Goal: Communication & Community: Answer question/provide support

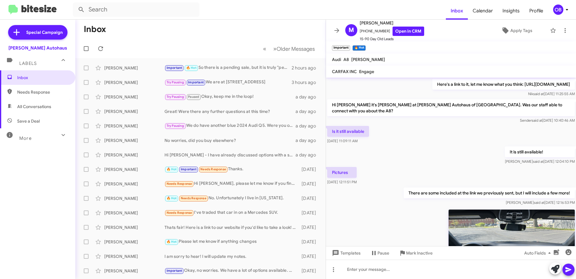
scroll to position [548, 0]
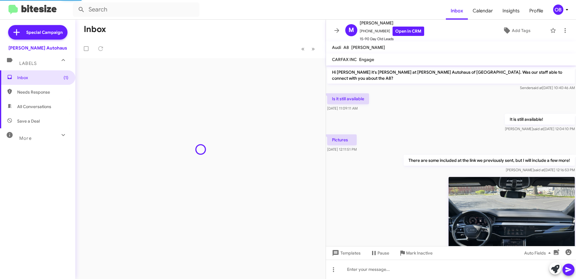
scroll to position [542, 0]
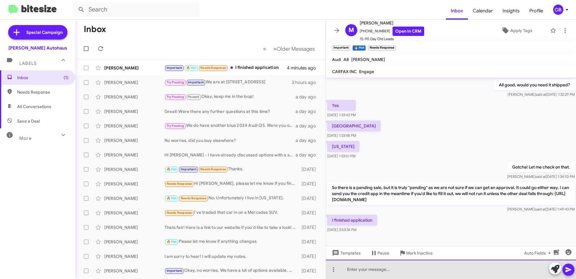
click at [419, 267] on div at bounding box center [451, 268] width 250 height 19
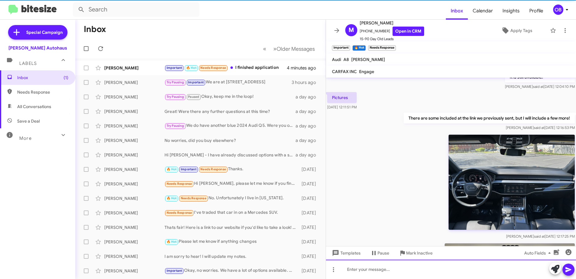
scroll to position [0, 0]
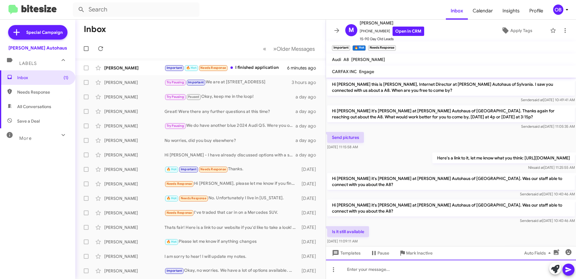
click at [381, 278] on html "Inbox Calendar Insights Profile OB Special Campaign Vin Devers Autohaus Labels …" at bounding box center [288, 139] width 576 height 279
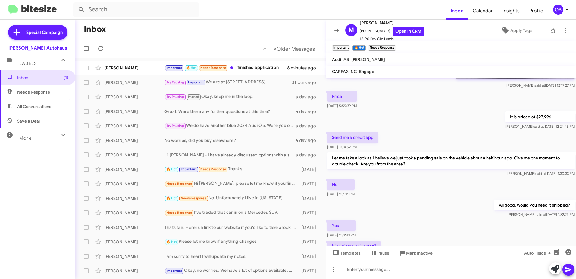
scroll to position [704, 0]
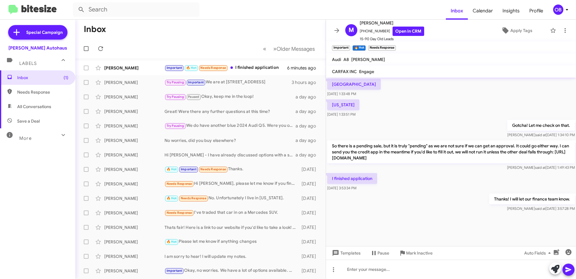
click at [40, 110] on span "All Conversations" at bounding box center [37, 106] width 75 height 14
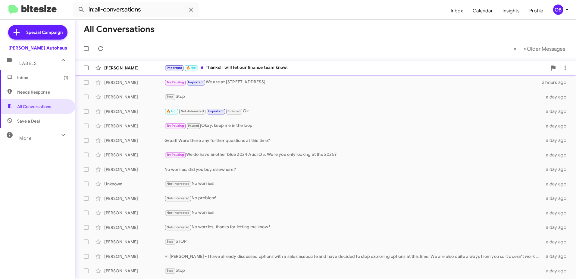
click at [290, 67] on div "Important 🔥 Hot Thanks! I will let our finance team know." at bounding box center [356, 67] width 383 height 7
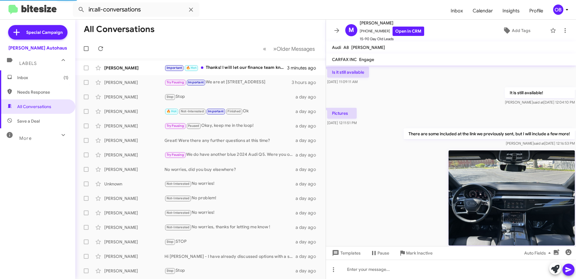
scroll to position [542, 0]
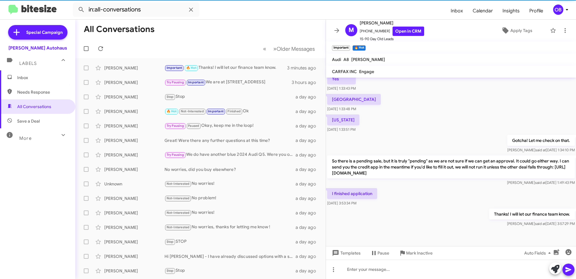
click at [46, 139] on div "More" at bounding box center [32, 135] width 54 height 11
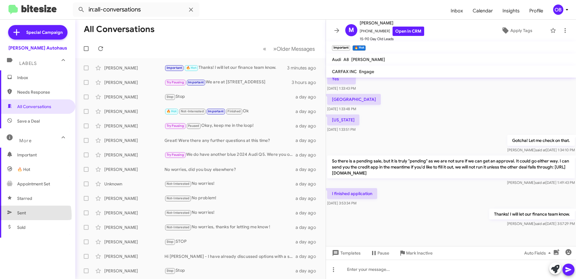
click at [27, 215] on span "Sent" at bounding box center [37, 212] width 75 height 14
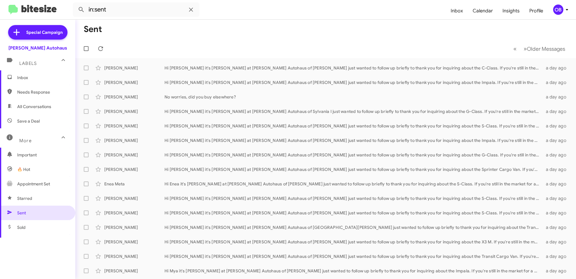
click at [51, 124] on span "Save a Deal" at bounding box center [37, 121] width 75 height 14
type input "in:not-interested"
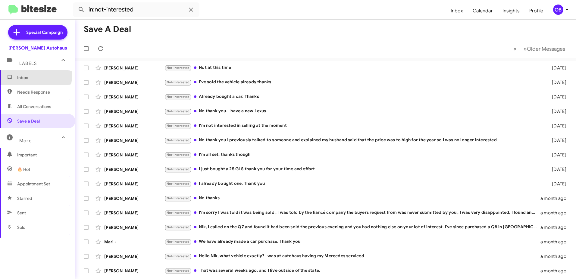
click at [23, 73] on span "Inbox" at bounding box center [37, 77] width 75 height 14
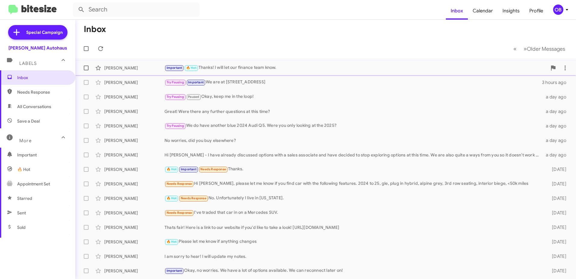
click at [277, 68] on div "Important 🔥 Hot Thanks! I will let our finance team know." at bounding box center [356, 67] width 383 height 7
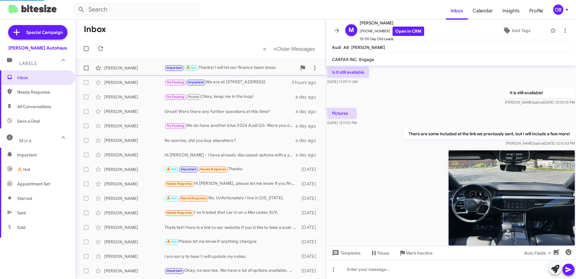
scroll to position [542, 0]
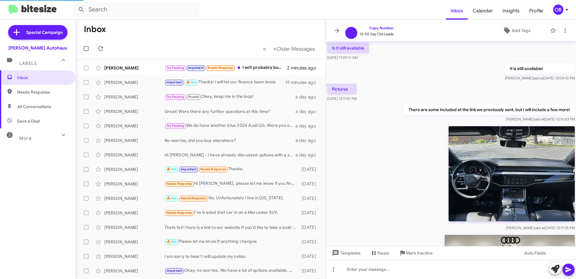
scroll to position [518, 0]
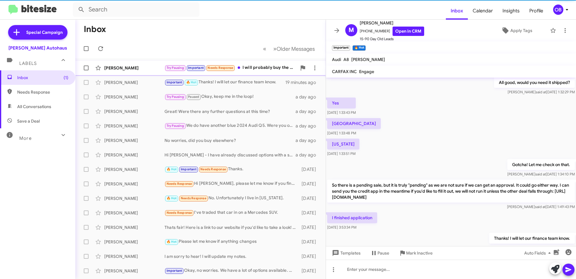
click at [273, 68] on div "Try Pausing Important Needs Response I will probably buy the suv. But I have a …" at bounding box center [231, 67] width 132 height 7
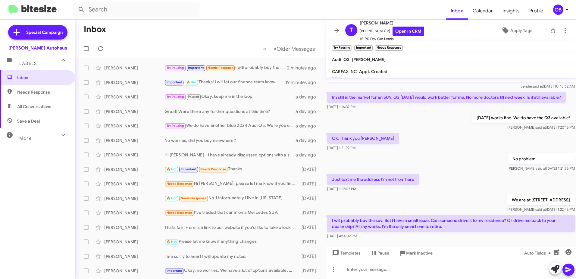
scroll to position [72, 0]
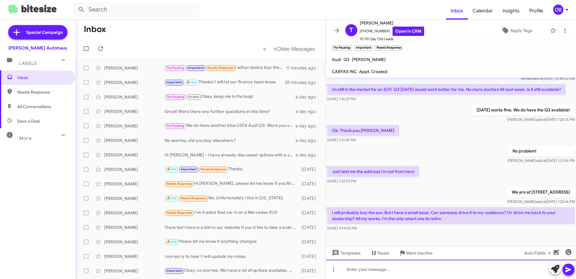
click at [418, 269] on div at bounding box center [451, 268] width 250 height 19
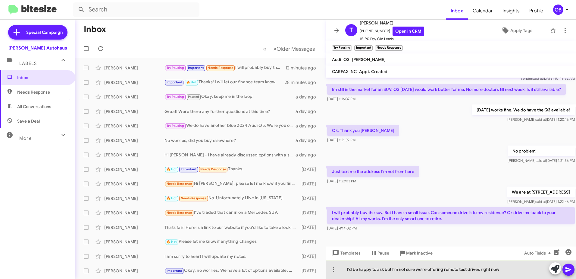
click at [383, 269] on div "I'd be happy to ask but I'm not sure we're offering remote test drives right now" at bounding box center [451, 268] width 250 height 19
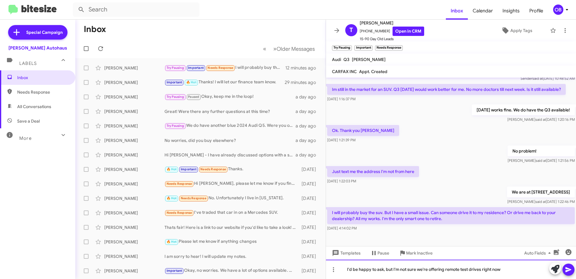
click at [506, 272] on div "I'd be happy to ask, but I'm not sure we're offering remote test drives right n…" at bounding box center [451, 268] width 250 height 19
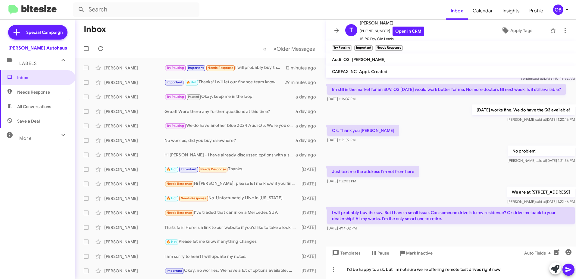
click at [569, 269] on icon at bounding box center [569, 269] width 6 height 5
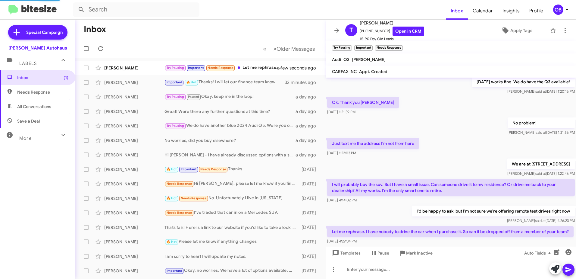
scroll to position [0, 0]
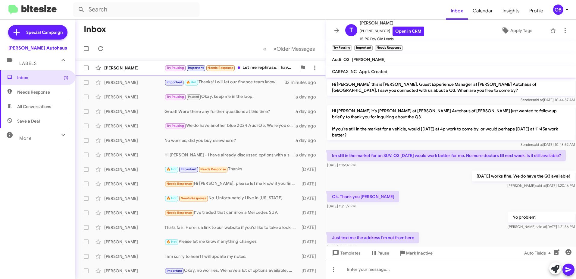
click at [242, 66] on div "Try Pausing Important Needs Response Let me rephrase. I have nobody to drive th…" at bounding box center [231, 67] width 132 height 7
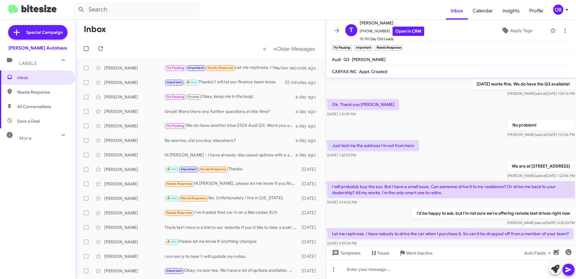
scroll to position [122, 0]
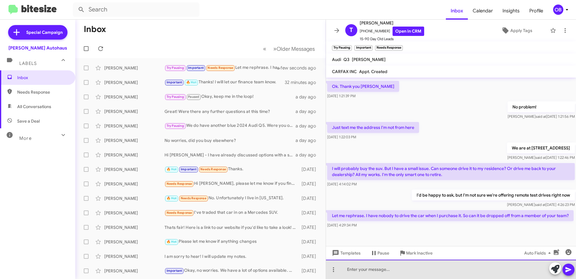
click at [441, 269] on div at bounding box center [451, 268] width 250 height 19
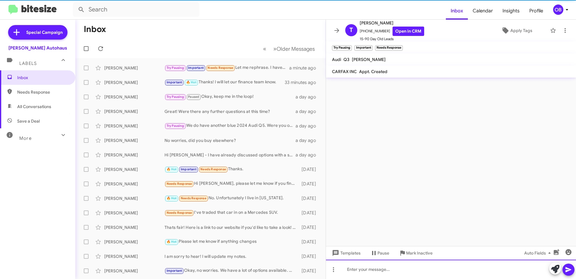
scroll to position [0, 0]
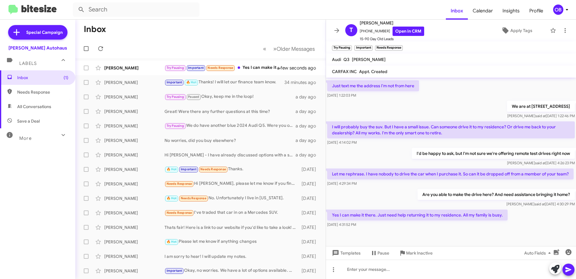
scroll to position [166, 0]
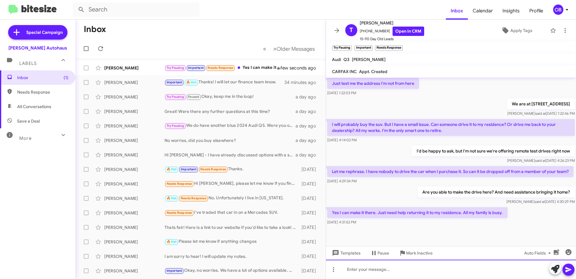
click at [417, 264] on div at bounding box center [451, 268] width 250 height 19
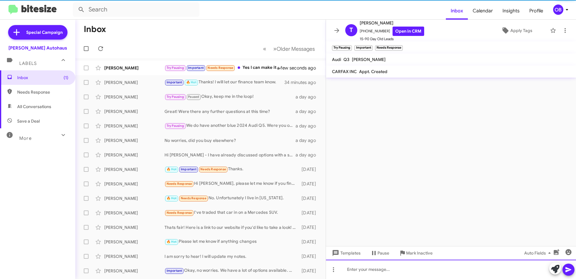
scroll to position [0, 0]
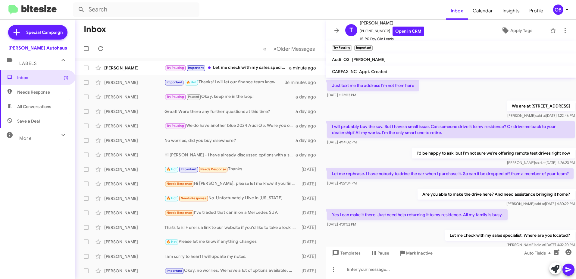
scroll to position [188, 0]
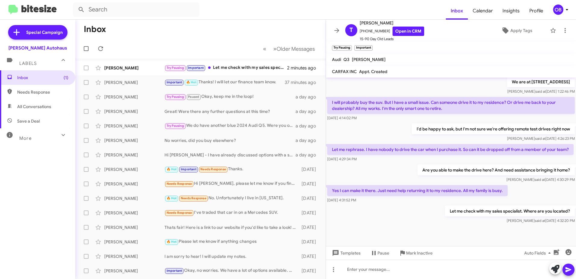
scroll to position [188, 0]
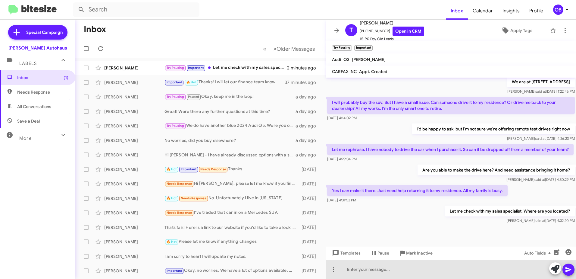
click at [392, 269] on div at bounding box center [451, 268] width 250 height 19
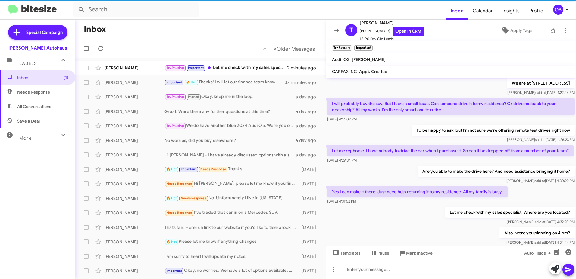
scroll to position [210, 0]
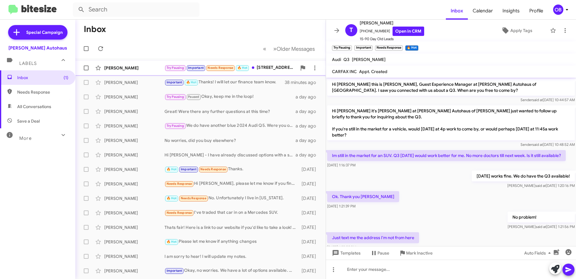
click at [258, 68] on div "Try Pausing Important Needs Response 🔥 Hot [STREET_ADDRESS] [GEOGRAPHIC_DATA] o…" at bounding box center [231, 67] width 132 height 7
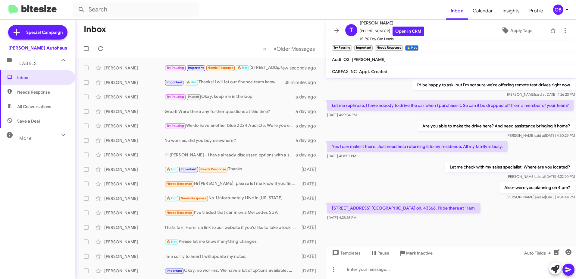
scroll to position [232, 0]
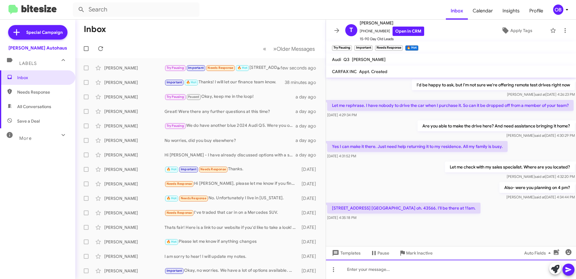
click at [420, 267] on div at bounding box center [451, 268] width 250 height 19
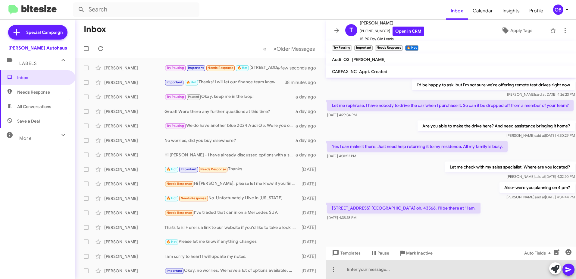
click at [441, 267] on div at bounding box center [451, 268] width 250 height 19
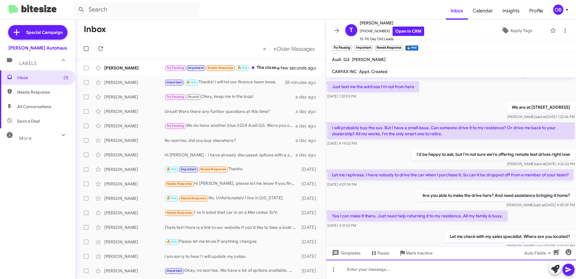
scroll to position [254, 0]
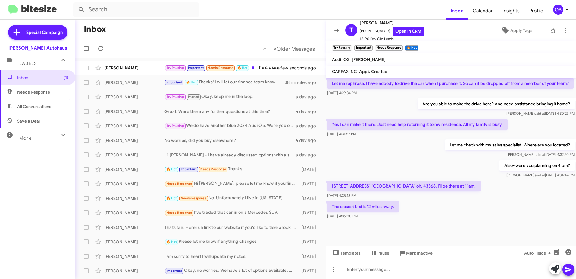
click at [385, 267] on div at bounding box center [451, 268] width 250 height 19
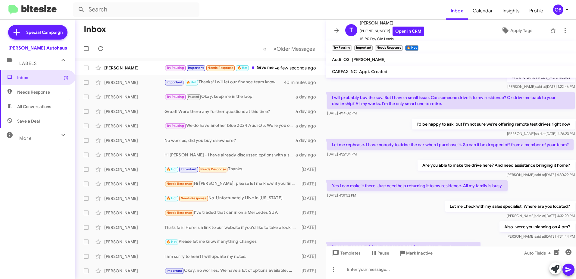
scroll to position [276, 0]
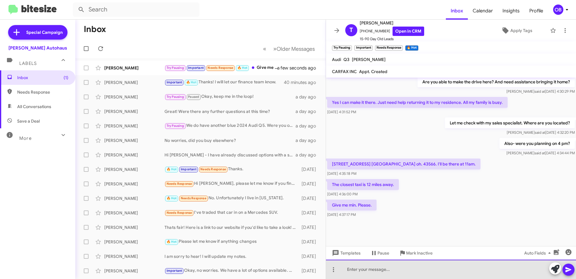
click at [399, 270] on div at bounding box center [451, 268] width 250 height 19
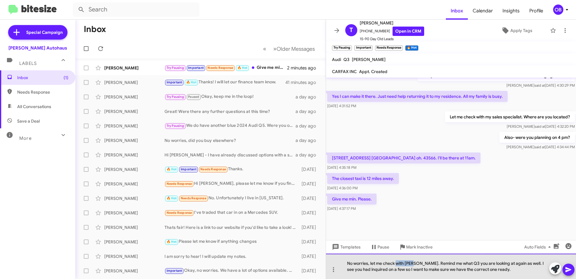
drag, startPoint x: 415, startPoint y: 263, endPoint x: 397, endPoint y: 263, distance: 17.8
click at [397, 263] on div "No worries, let me check with Zach. Remind me what Q3 you are looking at again …" at bounding box center [451, 265] width 250 height 25
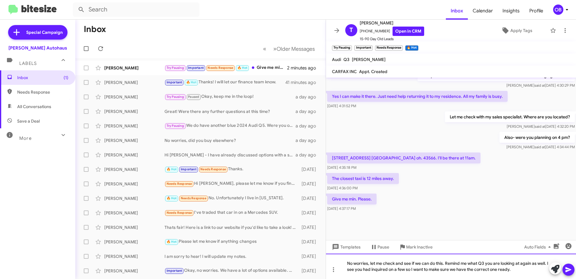
click at [524, 269] on div "No worries, let me check and see if we can do this. Remind me what Q3 you are l…" at bounding box center [451, 265] width 250 height 25
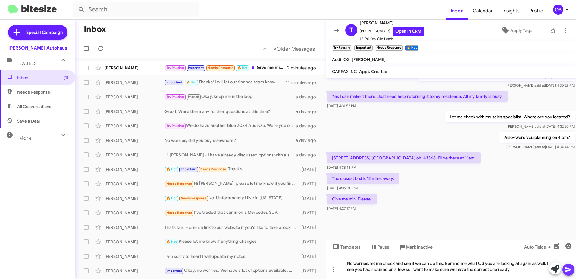
click at [567, 266] on icon at bounding box center [568, 269] width 7 height 7
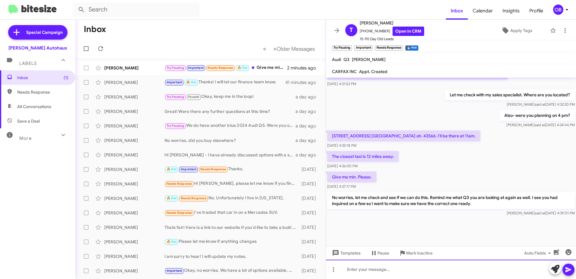
scroll to position [304, 0]
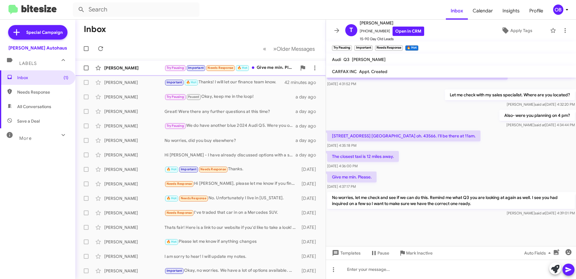
click at [276, 66] on div "Try Pausing Important Needs Response 🔥 Hot Give me min. Please." at bounding box center [231, 67] width 132 height 7
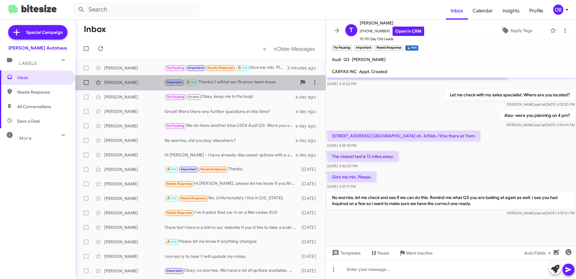
click at [263, 80] on div "Important 🔥 Hot Thanks! I will let our finance team know." at bounding box center [231, 82] width 132 height 7
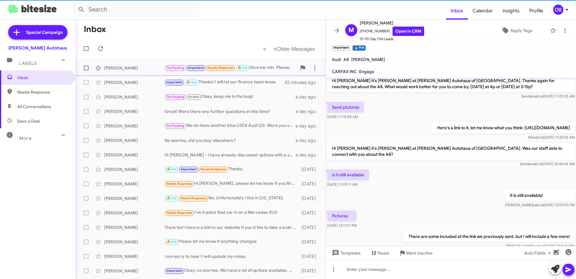
click at [266, 67] on div "Try Pausing Important Needs Response 🔥 Hot Give me min. Please." at bounding box center [231, 67] width 132 height 7
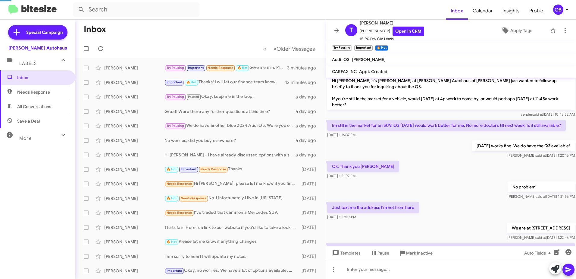
scroll to position [304, 0]
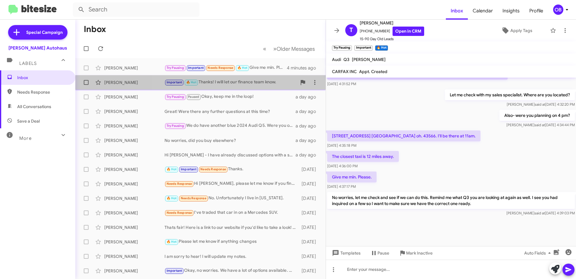
click at [255, 88] on span "Mike Williams Important 🔥 Hot Thanks! I will let our finance team know. 43 minu…" at bounding box center [200, 82] width 250 height 14
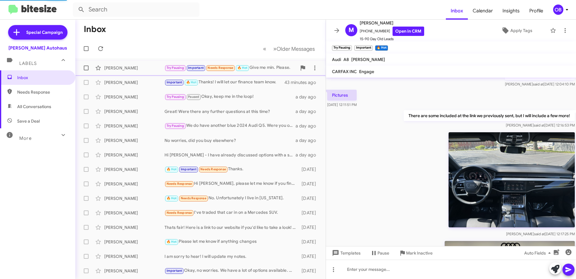
click at [264, 71] on div "Try Pausing Important Needs Response 🔥 Hot Give me min. Please." at bounding box center [231, 67] width 132 height 7
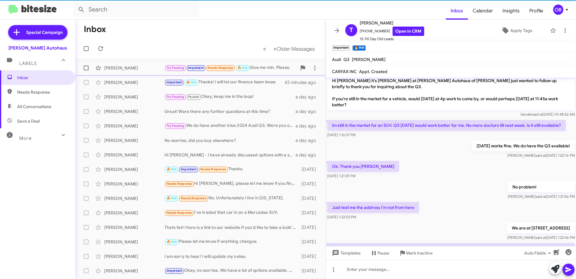
scroll to position [304, 0]
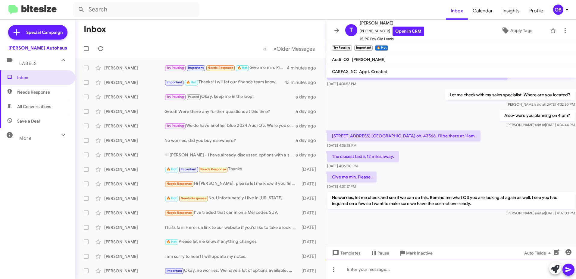
click at [385, 270] on div at bounding box center [451, 268] width 250 height 19
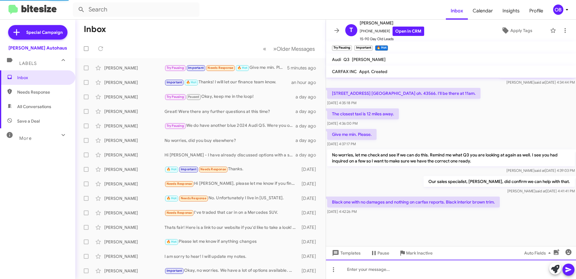
scroll to position [320, 0]
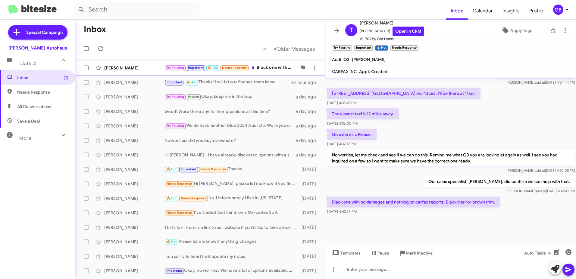
click at [254, 69] on div "Try Pausing Important 🔥 Hot Needs Response Black one with no damages and nothin…" at bounding box center [231, 67] width 132 height 7
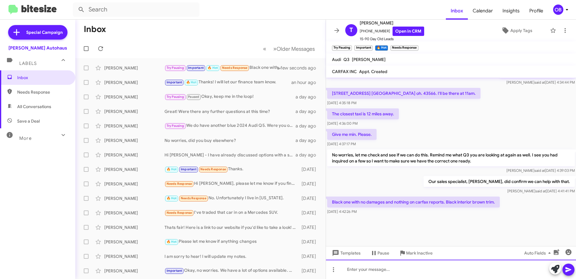
click at [398, 266] on div at bounding box center [451, 268] width 250 height 19
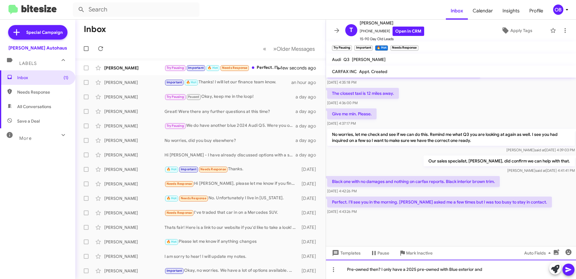
scroll to position [296, 0]
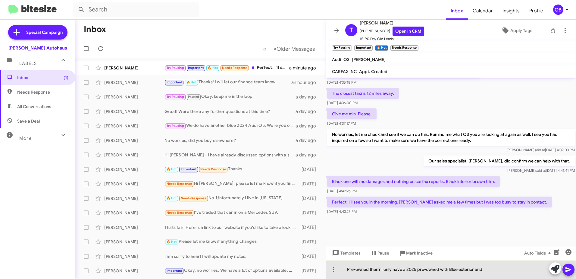
click at [487, 270] on div "Pre-owned then? I only have a 2025 pre-owned with Blue exterior and" at bounding box center [451, 268] width 250 height 19
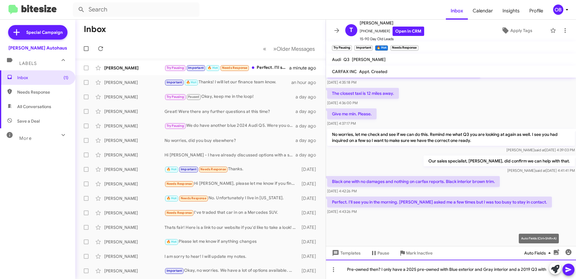
scroll to position [302, 0]
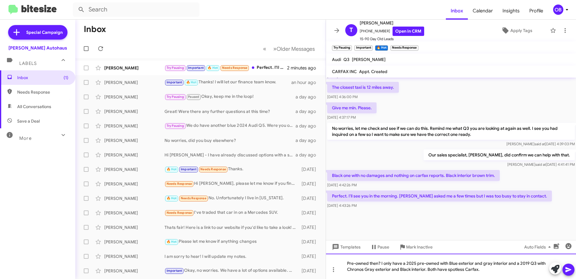
click at [487, 272] on div "Pre-owned then? I only have a 2025 pre-owned with Blue exterior and gray interi…" at bounding box center [451, 265] width 250 height 25
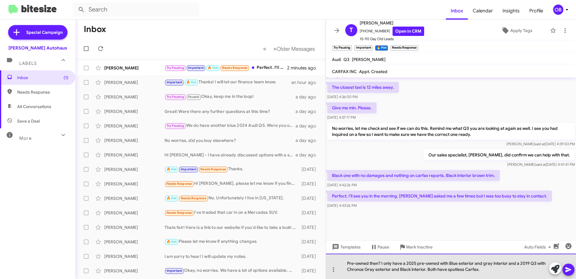
click at [382, 264] on div "Pre-owned then? I only have a 2025 pre-owned with Blue exterior and gray interi…" at bounding box center [451, 265] width 250 height 25
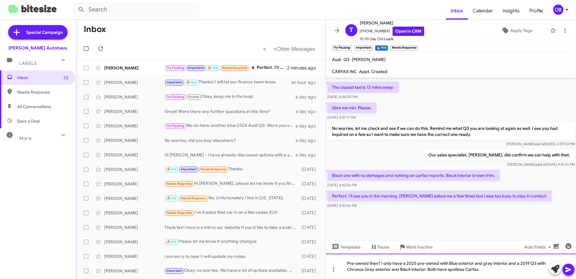
click at [489, 273] on div "Pre-owned then? I only have a 2025 pre-owned with Blue exterior and gray interi…" at bounding box center [451, 265] width 250 height 25
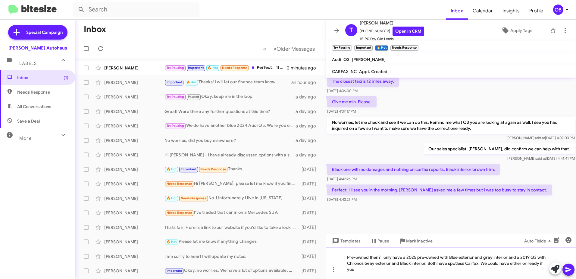
scroll to position [308, 0]
click at [450, 270] on div "Pre-owned then? I only have a 2025 pre-owned with Blue exterior and gray interi…" at bounding box center [451, 262] width 250 height 31
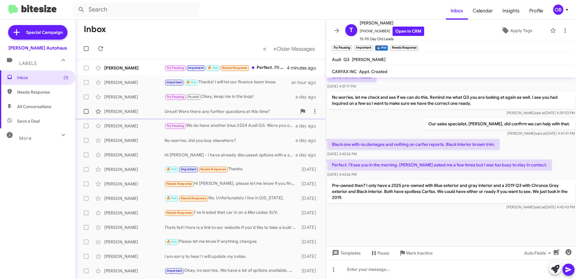
scroll to position [404, 0]
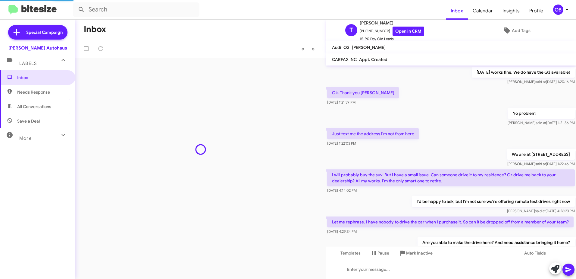
scroll to position [290, 0]
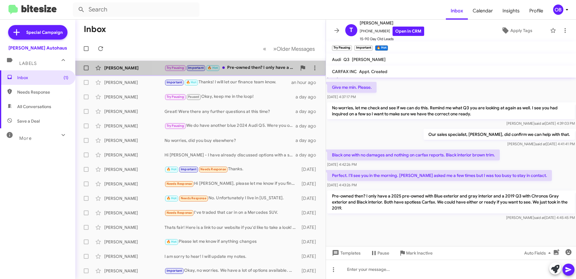
click at [246, 68] on div "Try Pausing Important 🔥 Hot Pre-owned then? I only have a 2025 pre-owned with B…" at bounding box center [231, 67] width 132 height 7
click at [252, 68] on div "Try Pausing Important 🔥 Hot Pre-owned then? I only have a 2025 pre-owned with B…" at bounding box center [231, 67] width 132 height 7
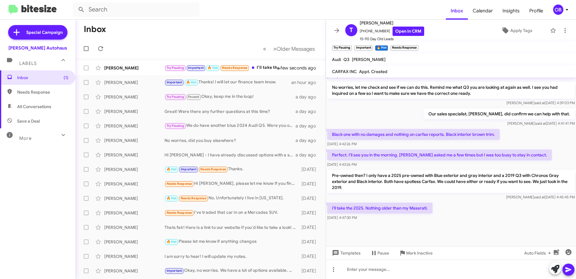
scroll to position [302, 0]
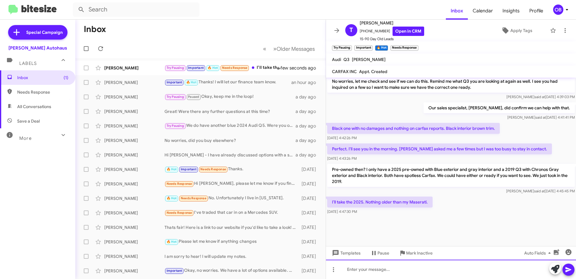
click at [405, 275] on div at bounding box center [451, 268] width 250 height 19
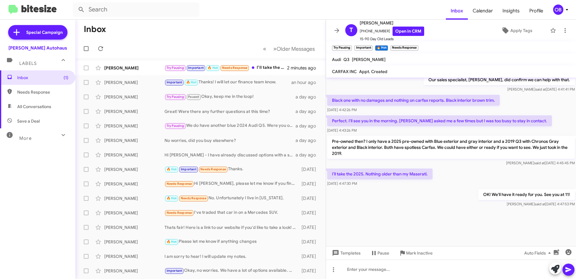
scroll to position [448, 0]
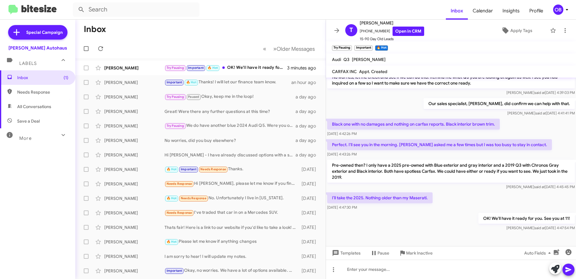
scroll to position [302, 0]
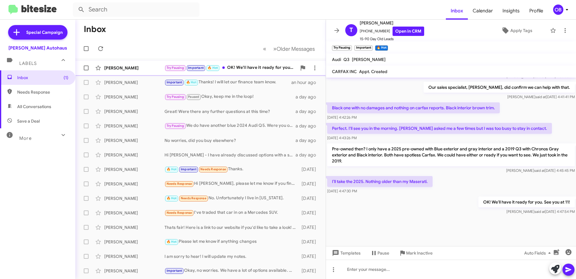
click at [262, 66] on div "Try Pausing Important 🔥 Hot OK! We'll have it ready for you. See you at 11!" at bounding box center [231, 67] width 132 height 7
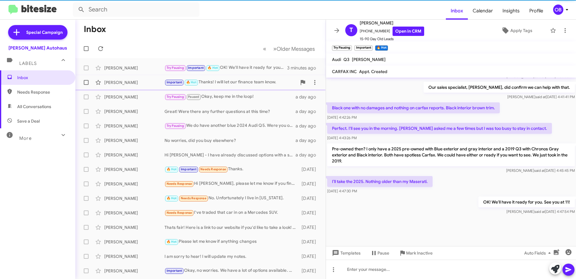
click at [259, 80] on div "Important 🔥 Hot Thanks! I will let our finance team know." at bounding box center [231, 82] width 132 height 7
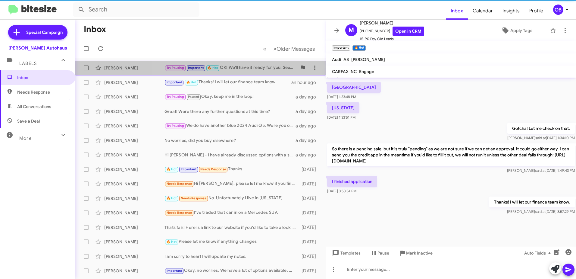
click at [257, 70] on div "Try Pausing Important 🔥 Hot OK! We'll have it ready for you. See you at 11!" at bounding box center [231, 67] width 132 height 7
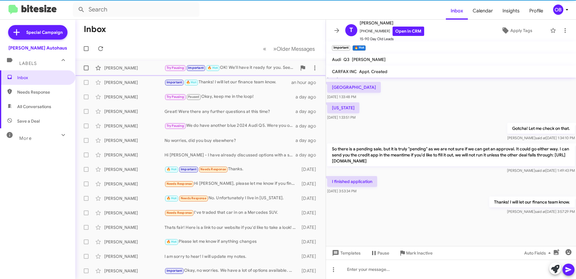
scroll to position [302, 0]
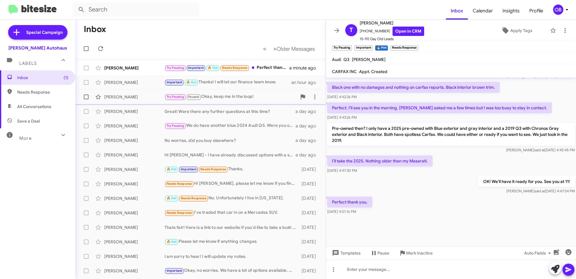
click at [268, 90] on span "Annie Schultz Try Pausing Paused Okay, keep me in the loop! a day ago" at bounding box center [200, 97] width 250 height 14
click at [268, 72] on div "Troy Leavitt Try Pausing Important 🔥 Hot Needs Response Perfect thank you. a mi…" at bounding box center [200, 68] width 241 height 12
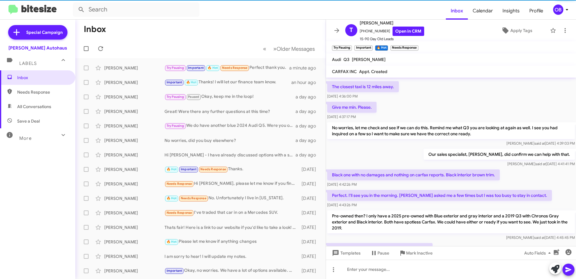
scroll to position [470, 0]
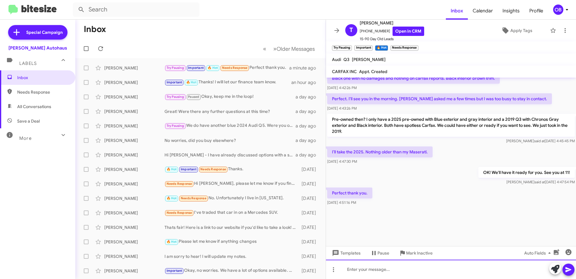
click at [373, 270] on div at bounding box center [451, 268] width 250 height 19
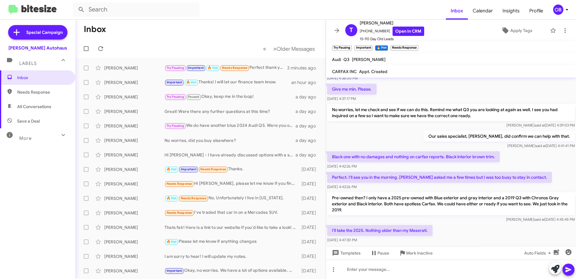
scroll to position [350, 0]
